Goal: Information Seeking & Learning: Learn about a topic

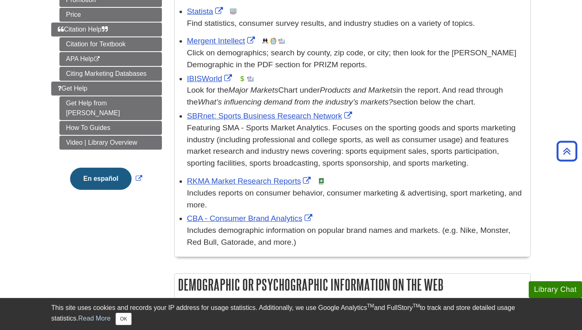
scroll to position [185, 0]
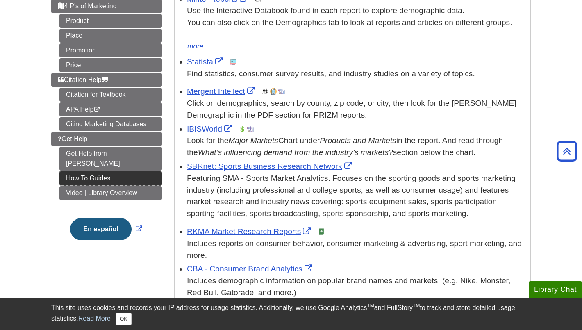
click at [114, 173] on link "How To Guides" at bounding box center [110, 178] width 103 height 14
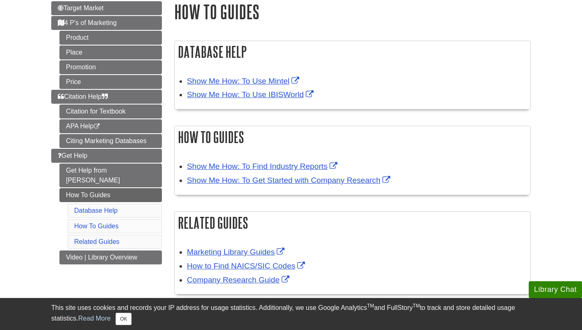
scroll to position [123, 0]
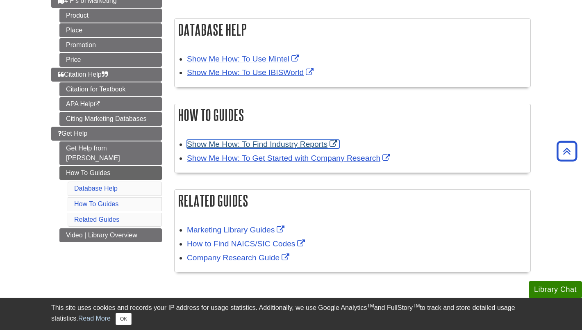
click at [264, 146] on link "Show Me How: To Find Industry Reports" at bounding box center [263, 144] width 153 height 9
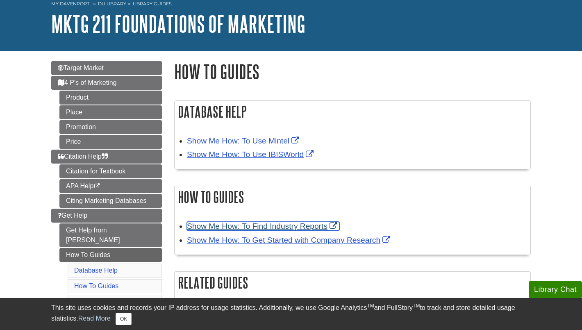
scroll to position [82, 0]
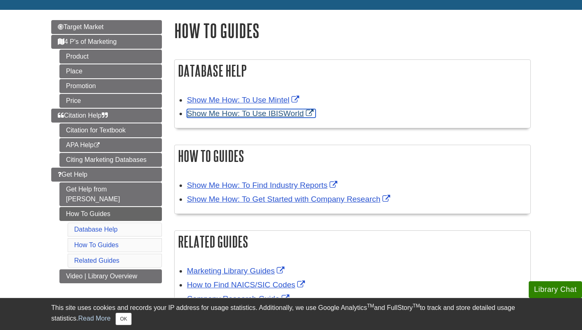
click at [219, 117] on link "Show Me How: To Use IBISWorld" at bounding box center [251, 113] width 129 height 9
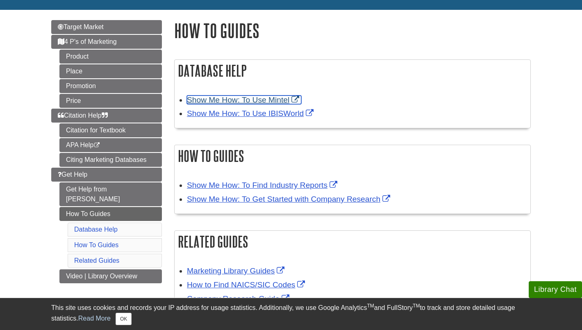
click at [255, 98] on link "Show Me How: To Use Mintel" at bounding box center [244, 100] width 114 height 9
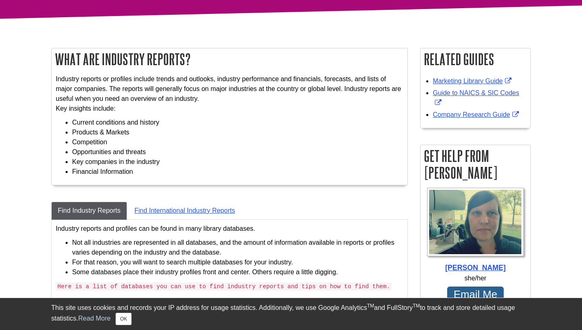
scroll to position [82, 0]
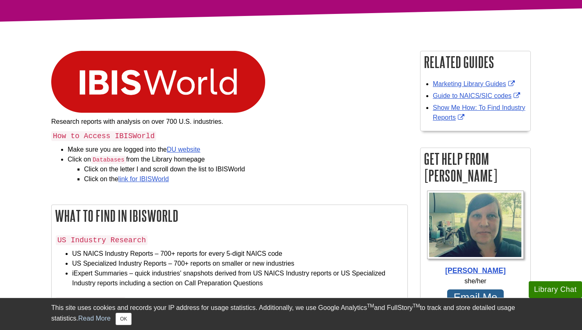
scroll to position [82, 0]
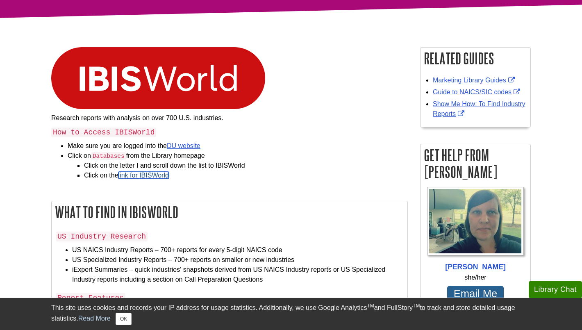
click at [168, 173] on link "link for IBISWorld" at bounding box center [144, 175] width 50 height 7
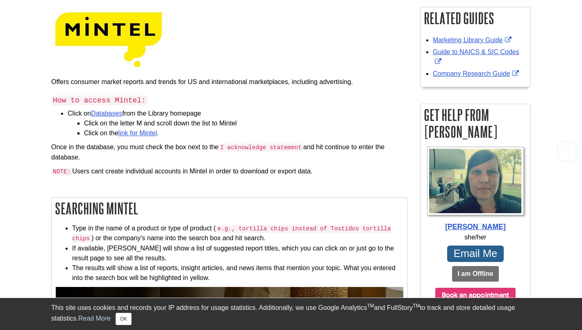
scroll to position [123, 0]
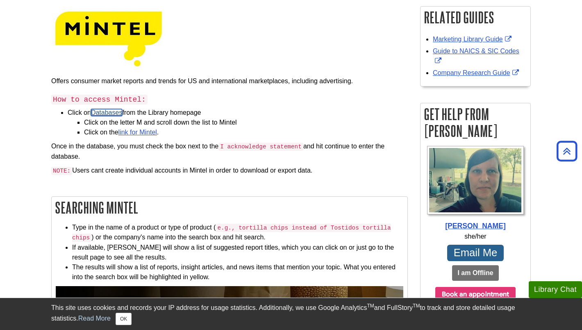
click at [116, 111] on link "Databases" at bounding box center [107, 112] width 32 height 7
click at [138, 130] on link "link for Mintel" at bounding box center [138, 132] width 39 height 7
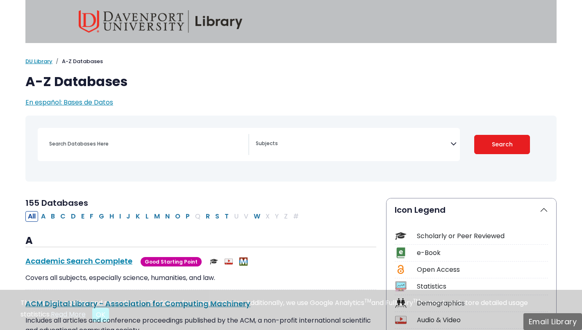
select select "Database Subject Filter"
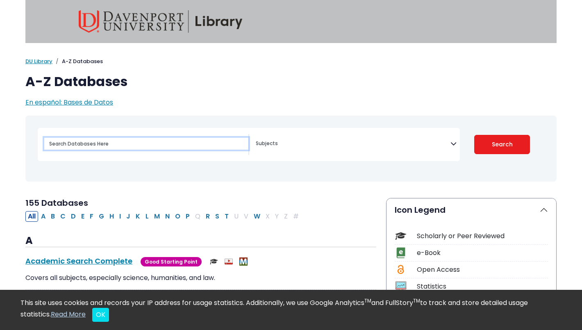
click at [176, 144] on input "Search database by title or keyword" at bounding box center [146, 144] width 204 height 12
drag, startPoint x: 176, startPoint y: 122, endPoint x: 178, endPoint y: 131, distance: 9.3
drag, startPoint x: 178, startPoint y: 131, endPoint x: 166, endPoint y: 145, distance: 18.3
click at [166, 145] on input "pape" at bounding box center [146, 144] width 204 height 12
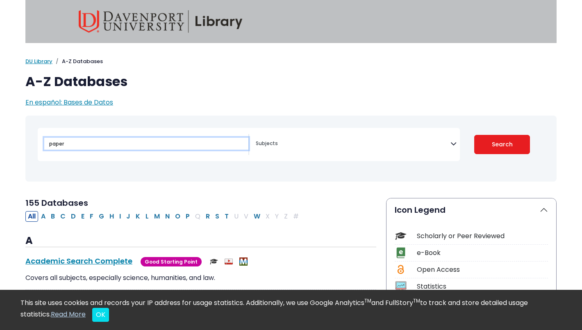
type input "paper"
click at [474, 135] on button "Search" at bounding box center [502, 144] width 56 height 19
select select "Database Subject Filter"
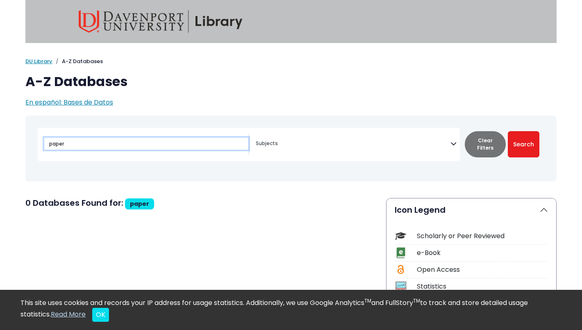
click at [106, 150] on input "paper" at bounding box center [146, 144] width 204 height 12
click at [107, 149] on input "paper" at bounding box center [146, 144] width 204 height 12
type input "paper products"
click at [508, 131] on button "Search" at bounding box center [524, 144] width 32 height 26
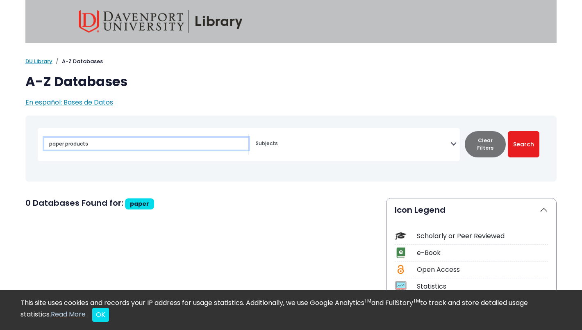
select select "Database Subject Filter"
